Goal: Task Accomplishment & Management: Complete application form

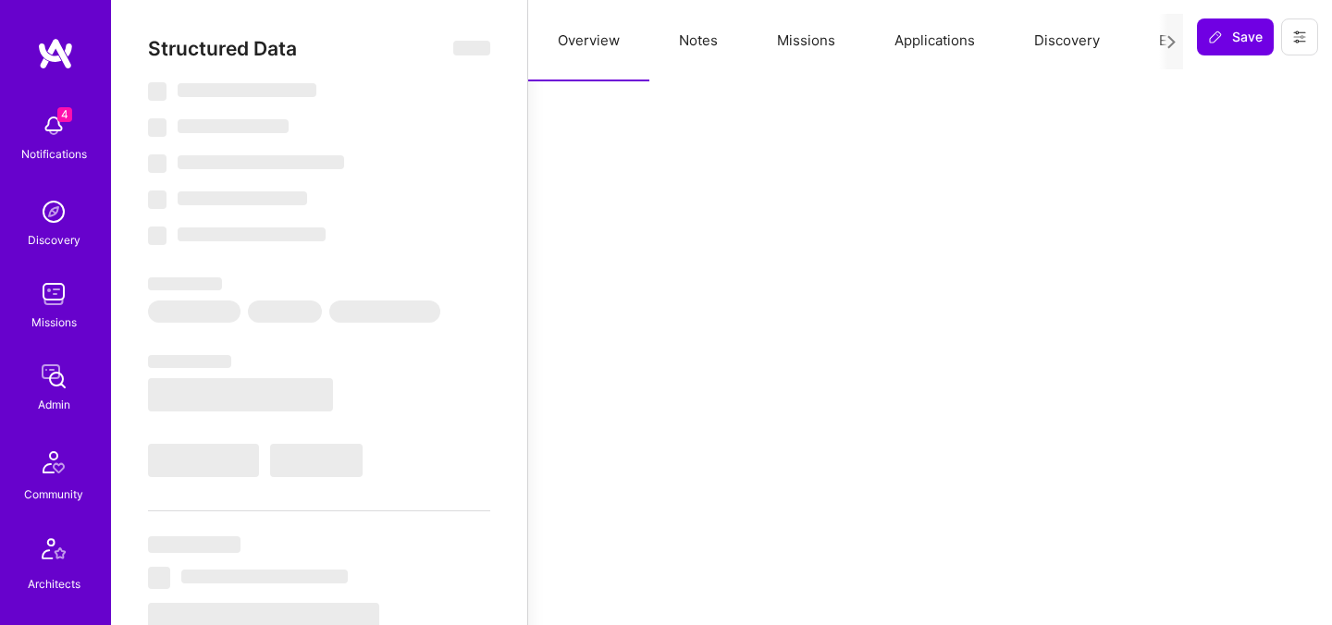
click at [1139, 40] on button "Evaluation" at bounding box center [1193, 40] width 127 height 81
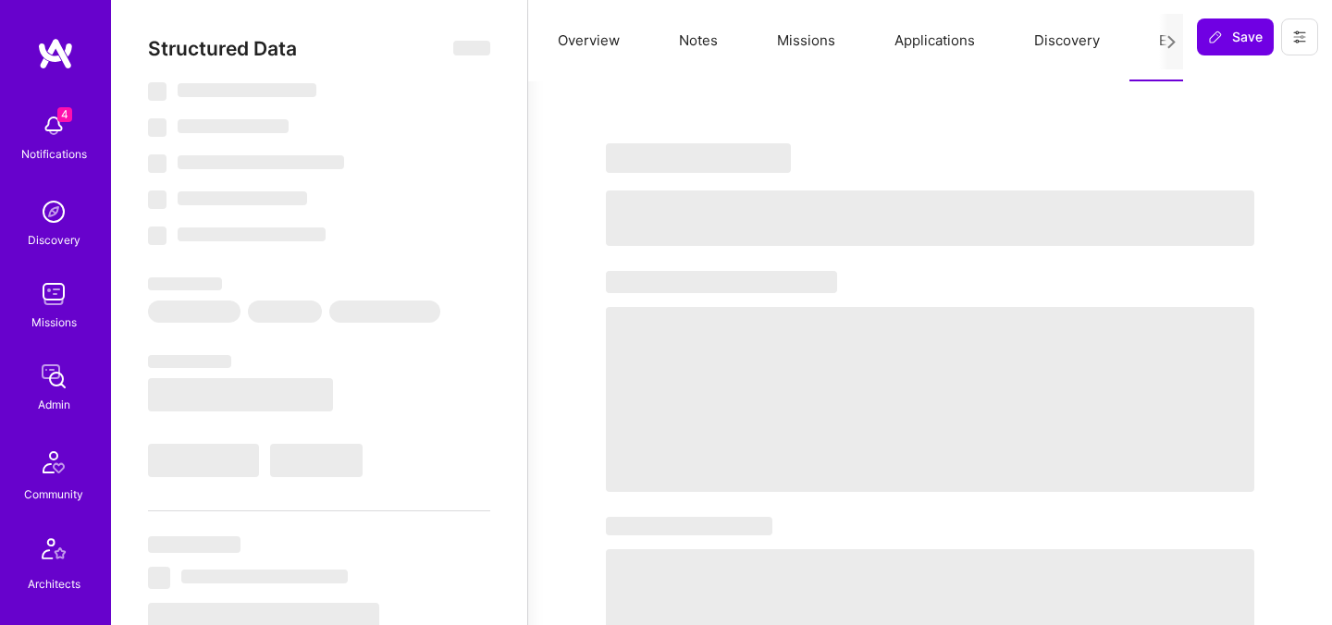
select select "Right Now"
select select "5"
select select "4"
select select "7"
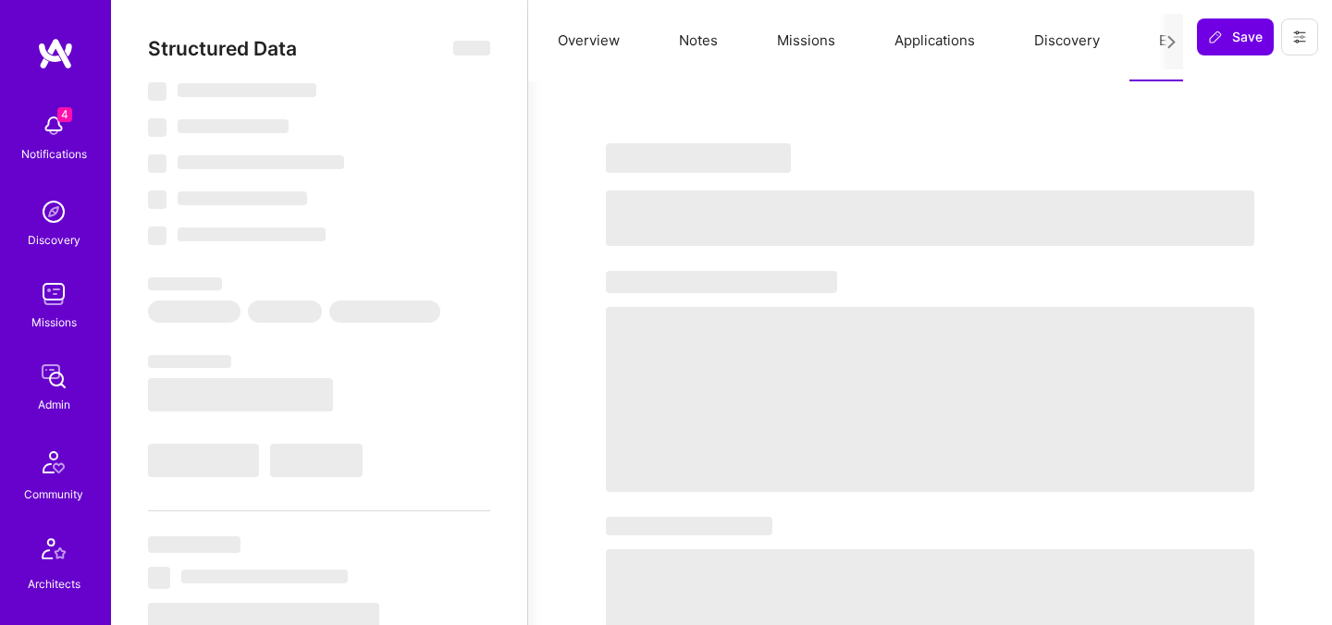
select select "IN"
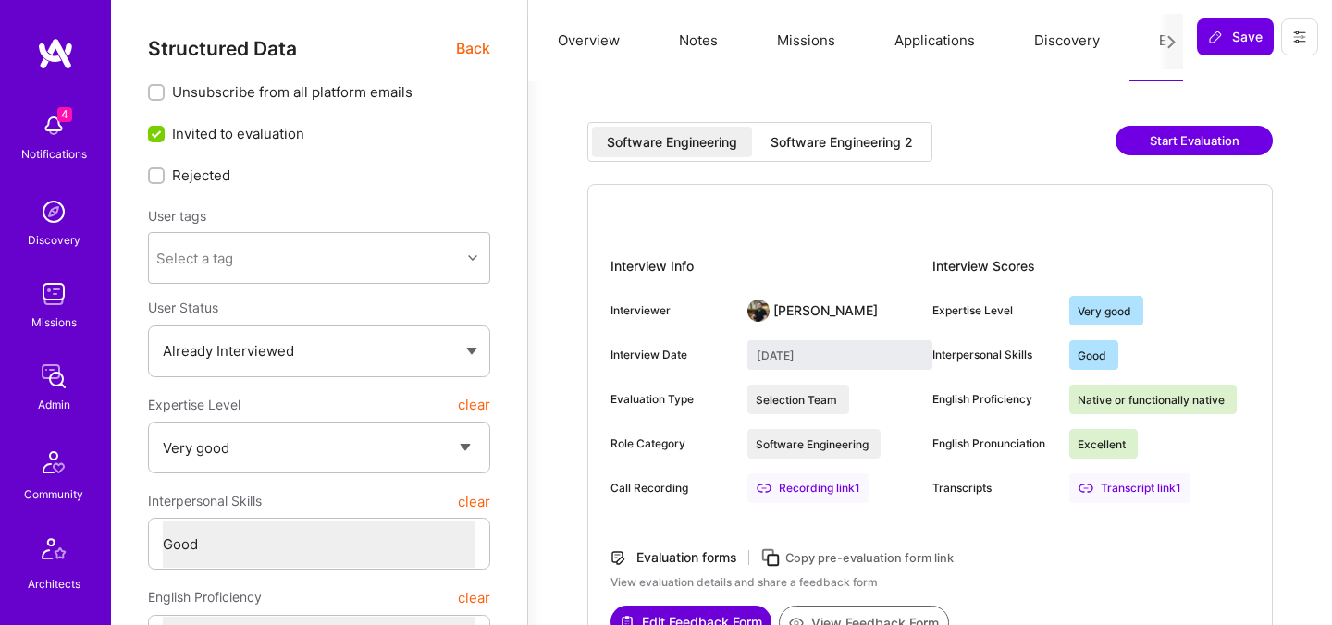
click at [855, 151] on div "Software Engineering 2" at bounding box center [842, 142] width 172 height 31
type input "September 30, 2025"
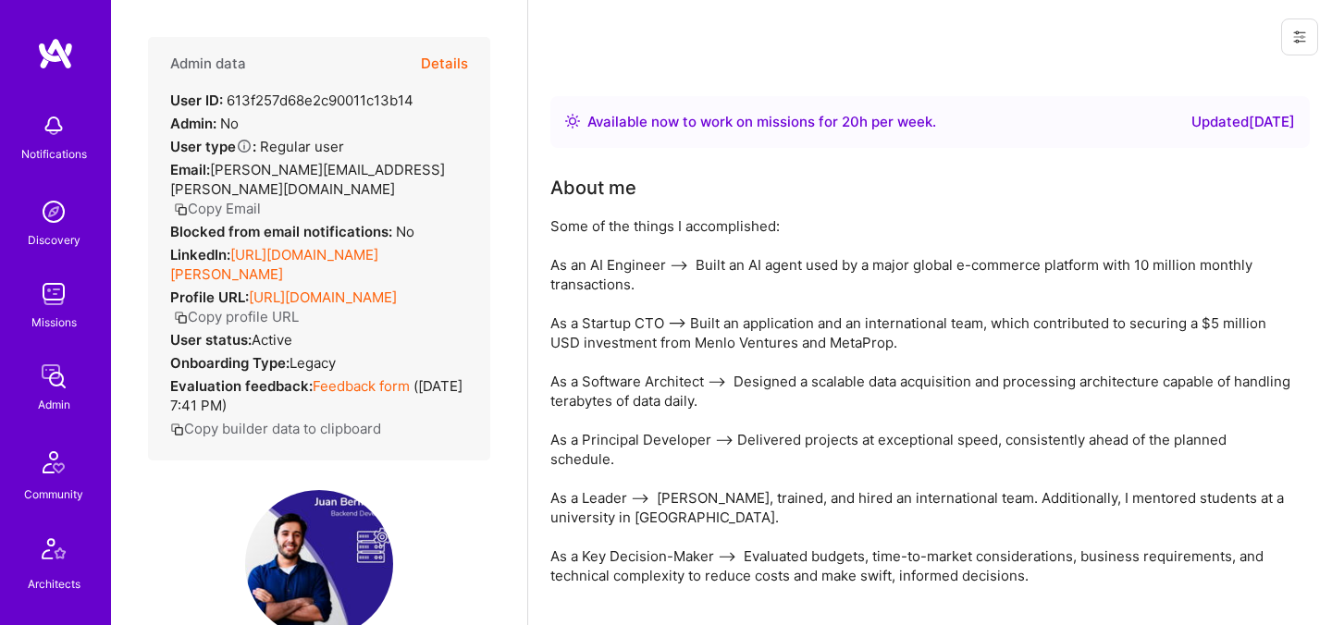
click at [443, 59] on button "Details" at bounding box center [444, 64] width 47 height 54
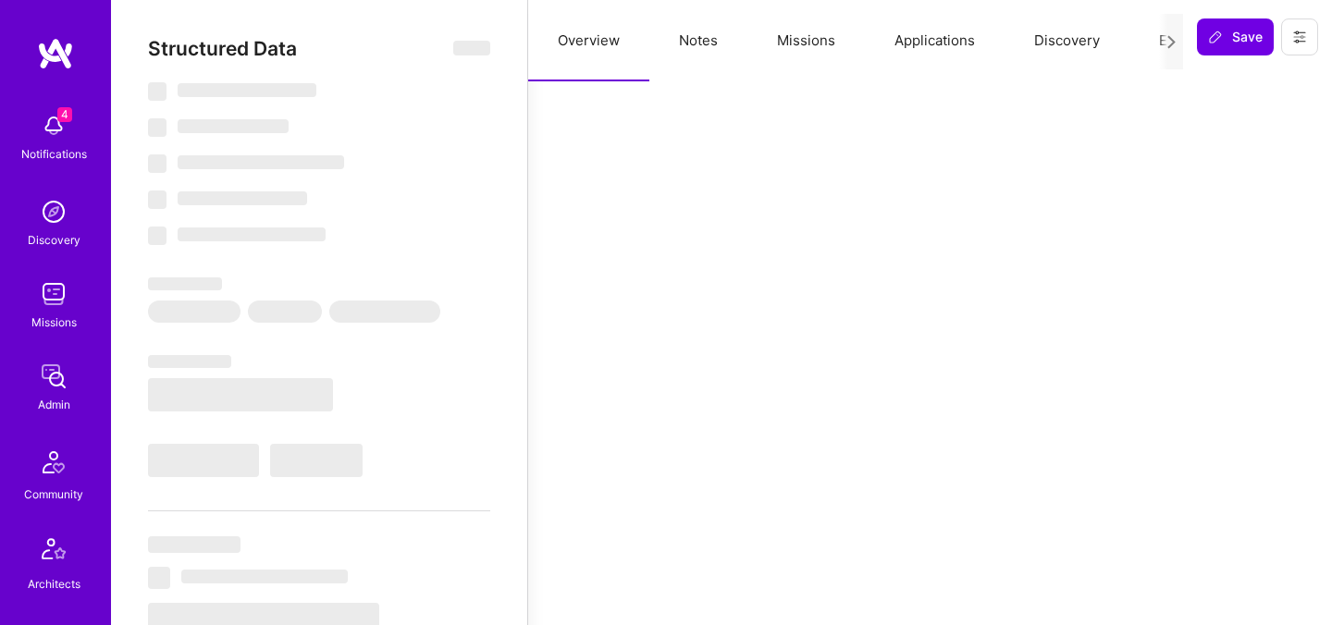
click at [1150, 40] on button "Evaluation" at bounding box center [1193, 40] width 127 height 81
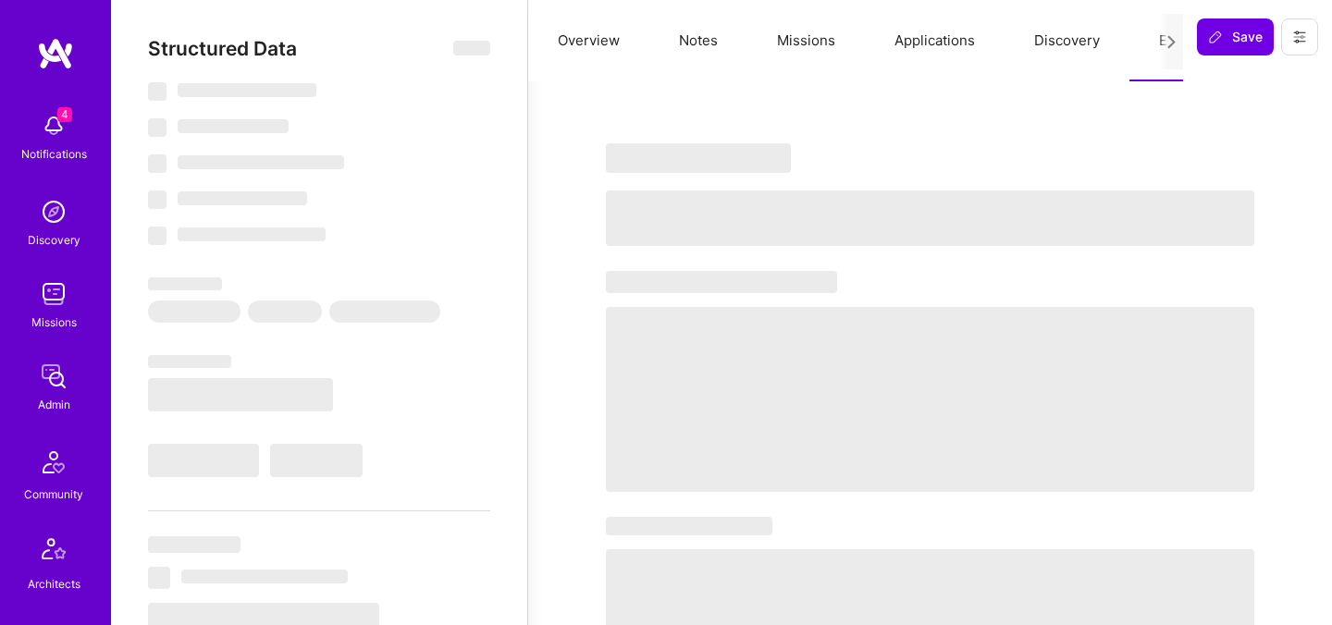
select select "Right Now"
select select "5"
select select "7"
select select "6"
select select "7"
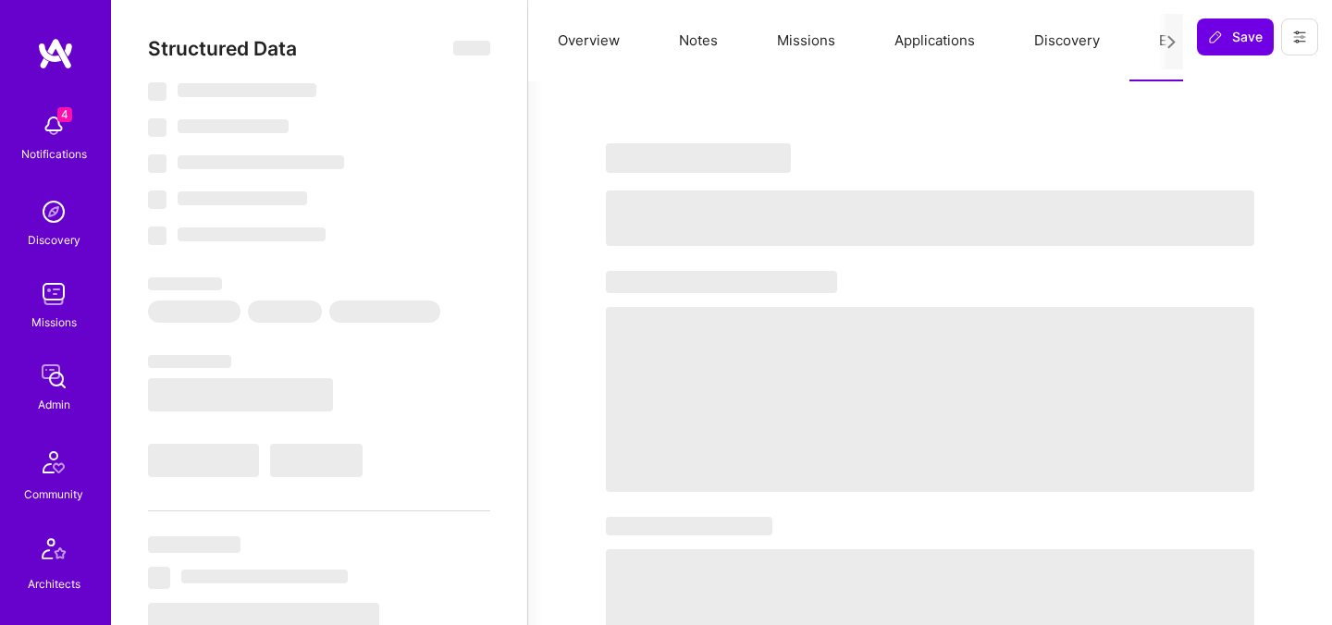
select select "SG"
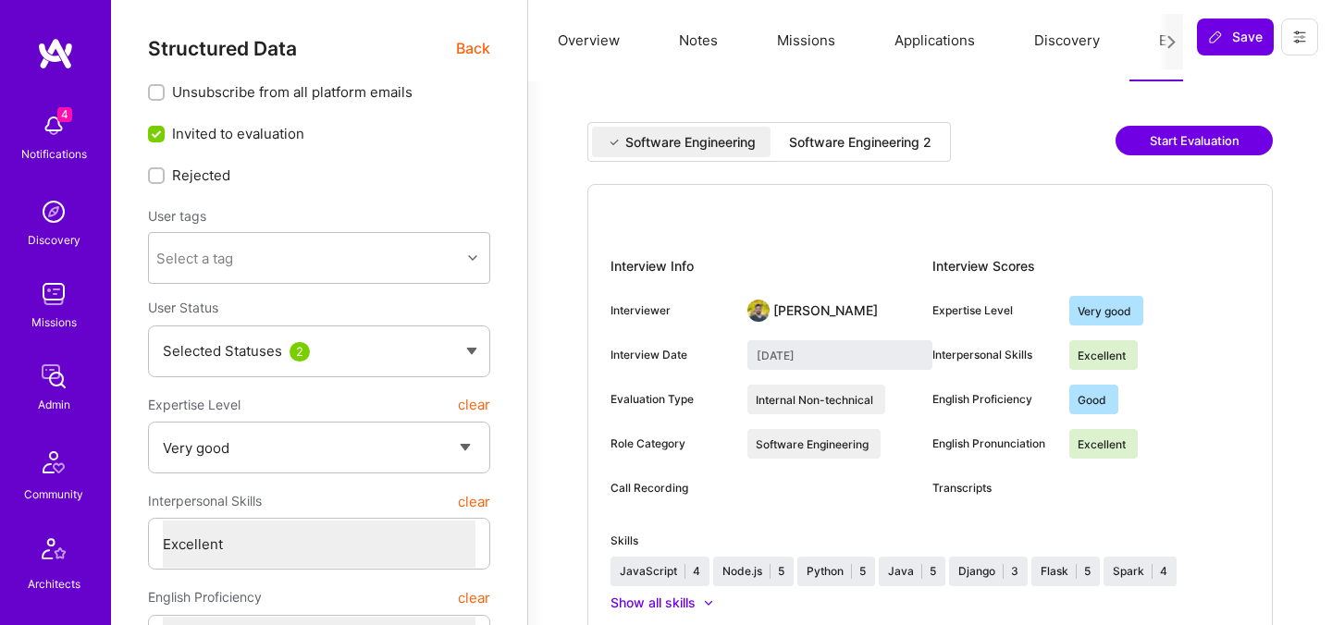
click at [817, 152] on div "Software Engineering 2" at bounding box center [860, 142] width 172 height 31
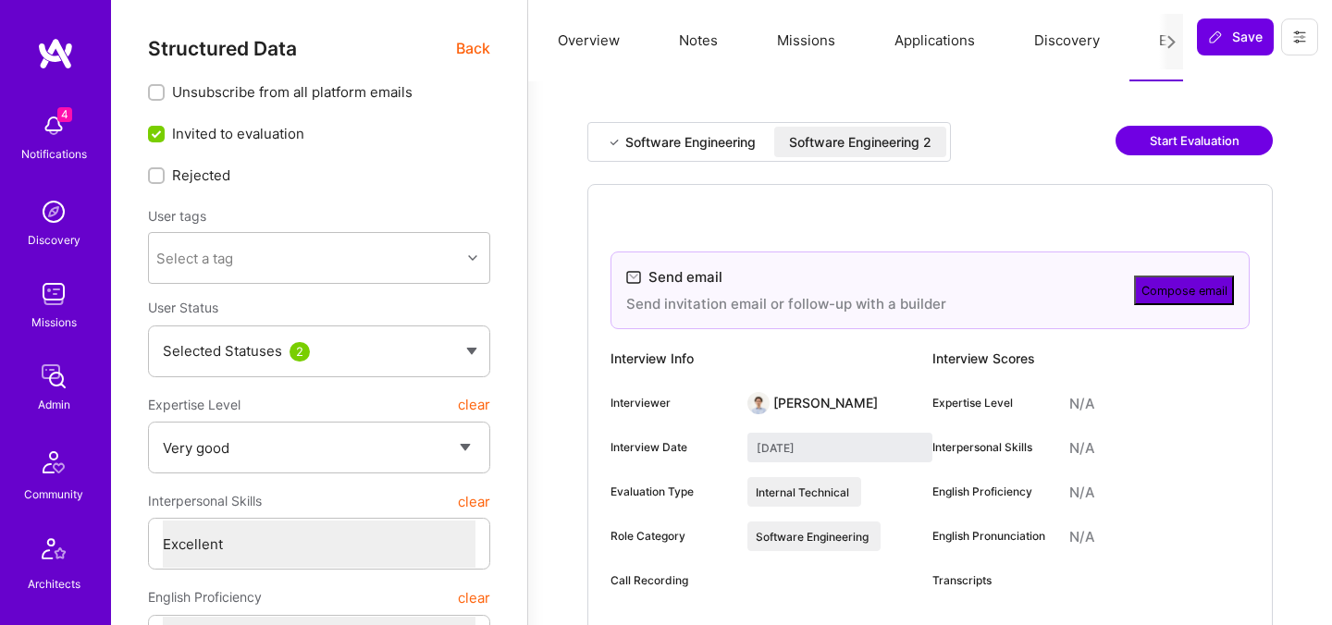
type input "[DATE]"
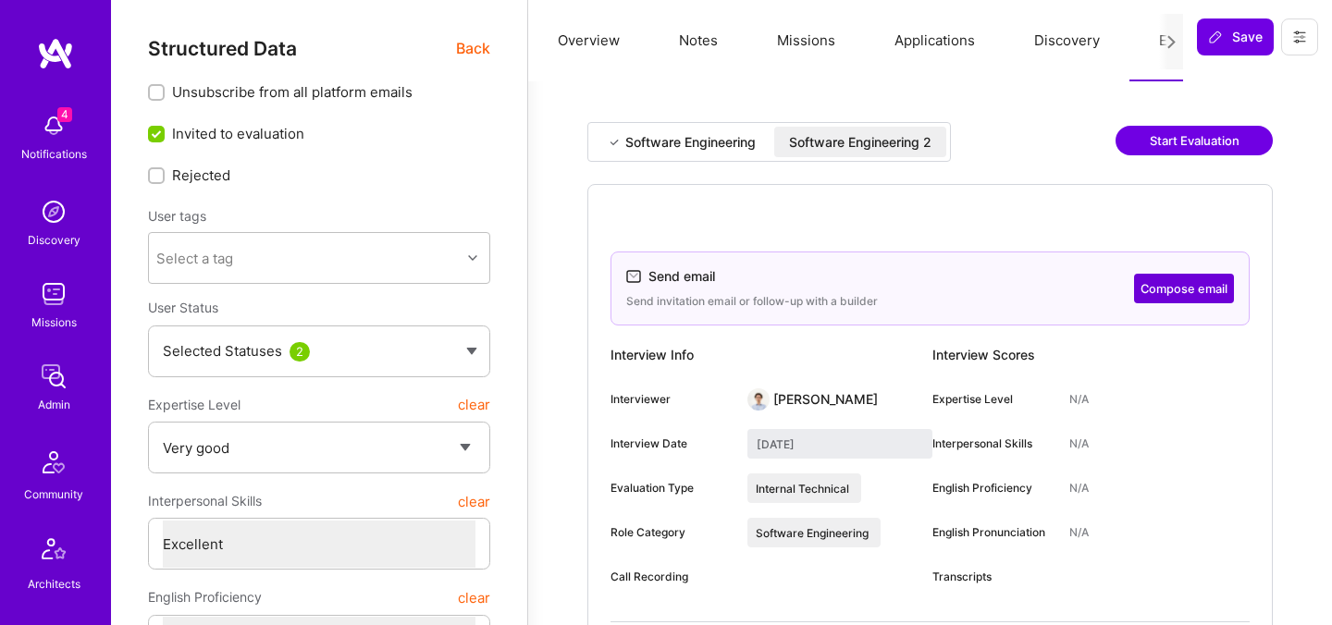
click at [893, 133] on div "Software Engineering 2" at bounding box center [860, 142] width 142 height 19
